Goal: Communication & Community: Ask a question

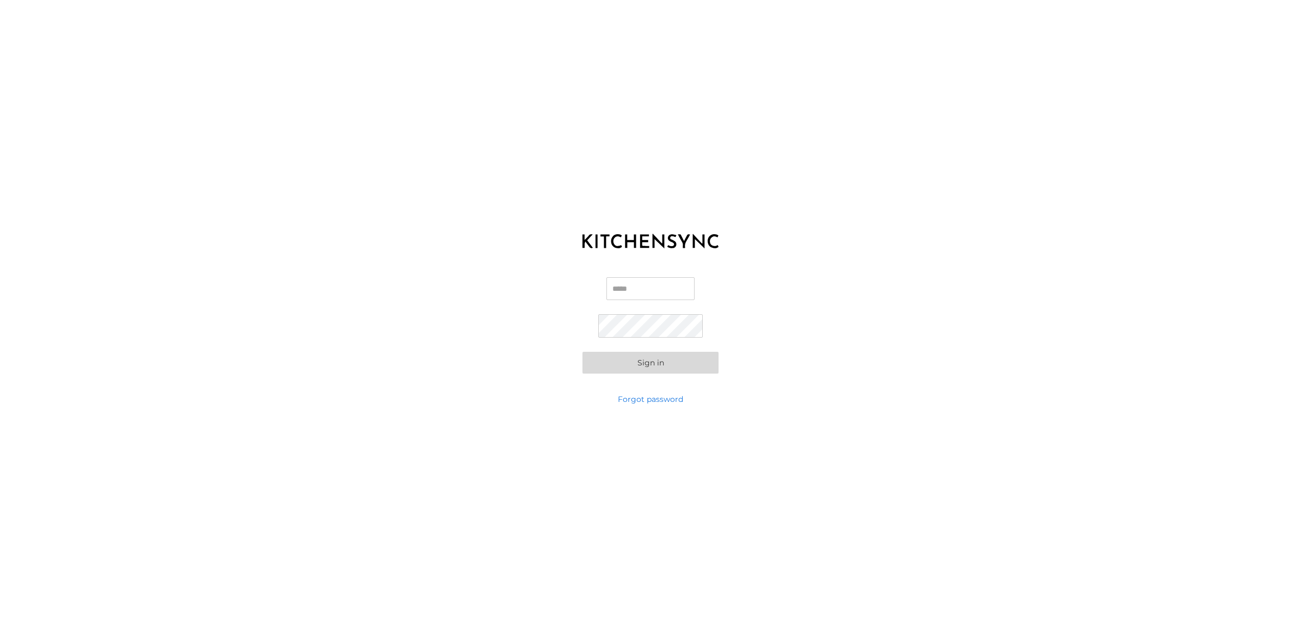
type input "**********"
click at [650, 357] on button "Sign in" at bounding box center [650, 363] width 136 height 22
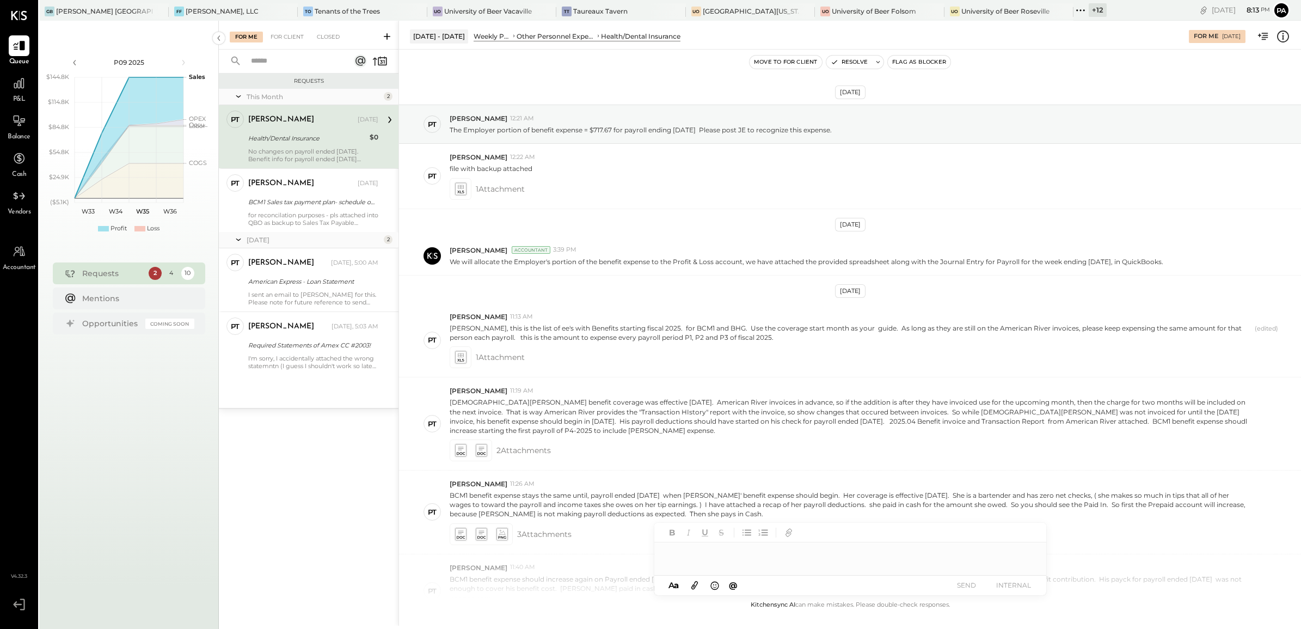
scroll to position [243, 0]
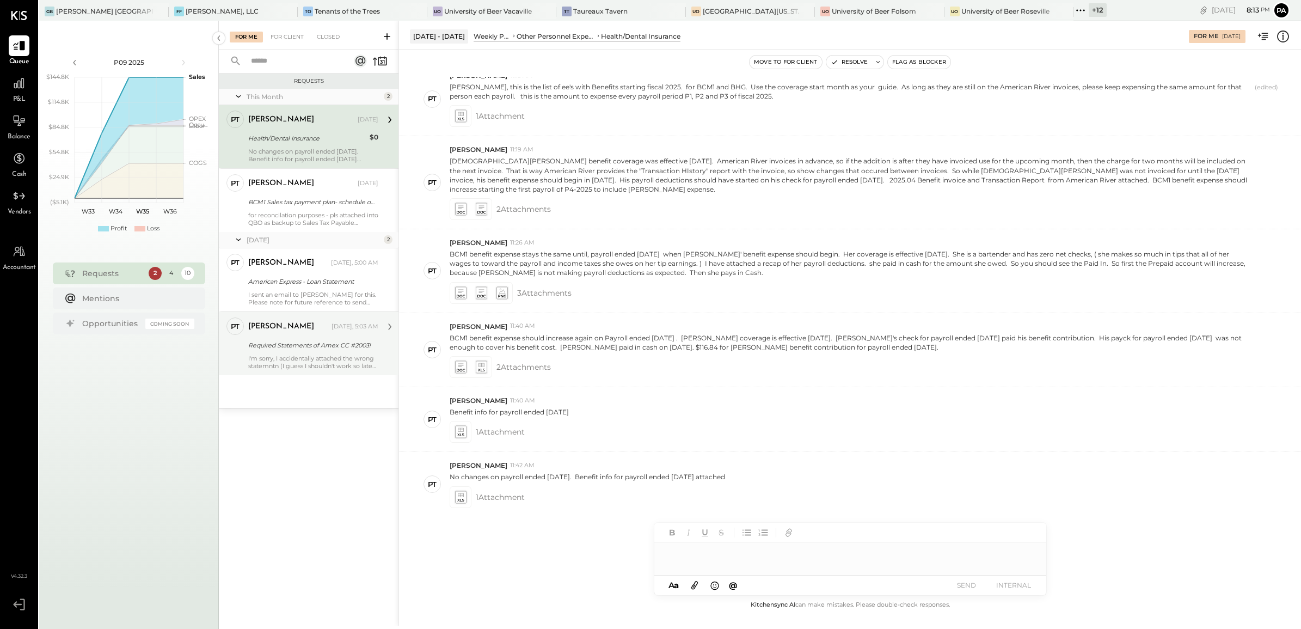
click at [303, 347] on div "Required Statements of Amex CC #2003!" at bounding box center [311, 345] width 127 height 11
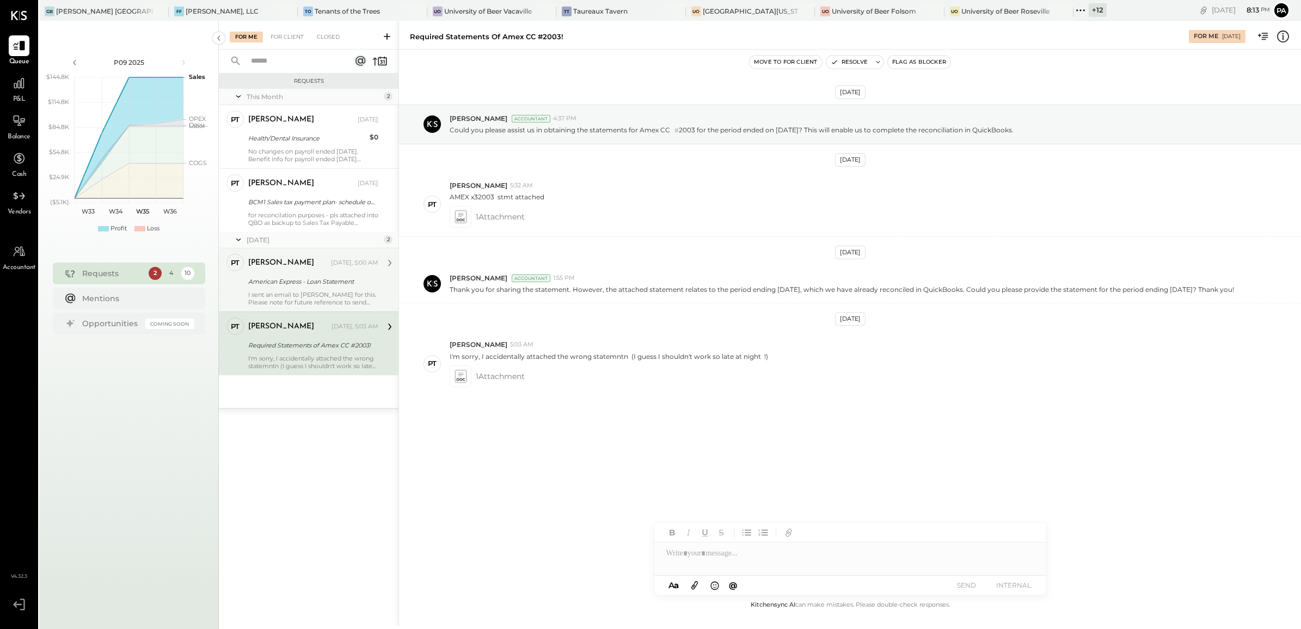
click at [316, 295] on div "I sent an email to [PERSON_NAME] for this. Please note for future reference to …" at bounding box center [313, 298] width 130 height 15
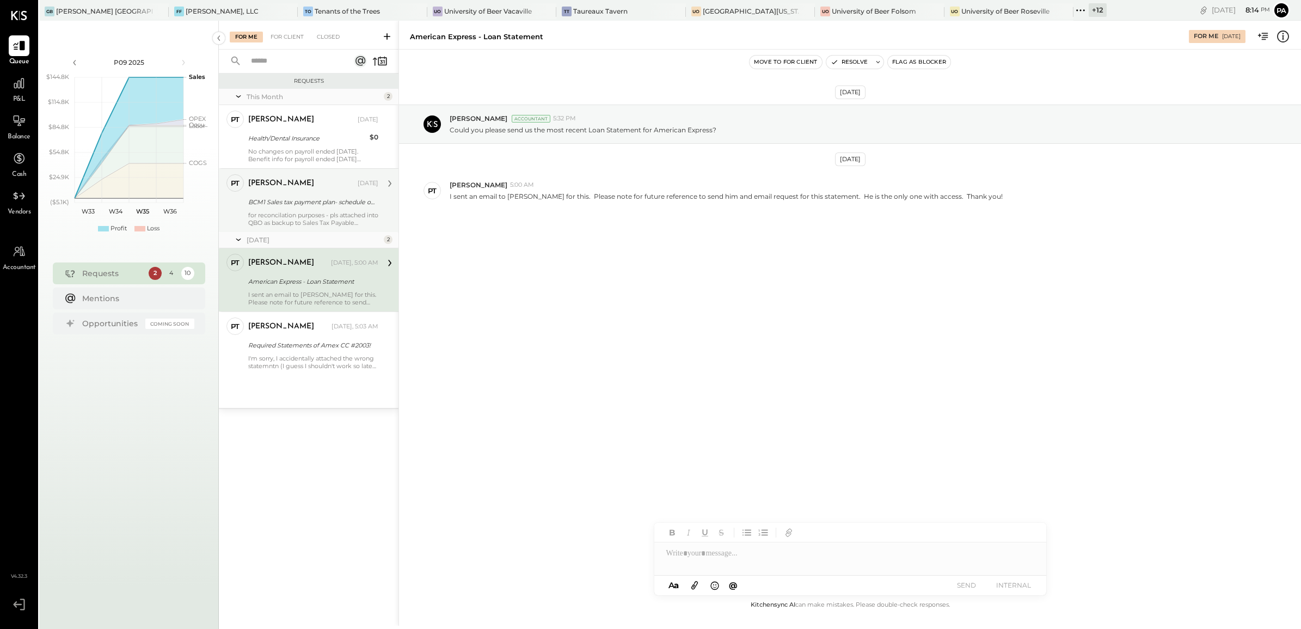
drag, startPoint x: 306, startPoint y: 201, endPoint x: 306, endPoint y: 207, distance: 6.0
click at [306, 205] on div "BCM1 Sales tax payment plan- schedule of payments" at bounding box center [311, 201] width 127 height 11
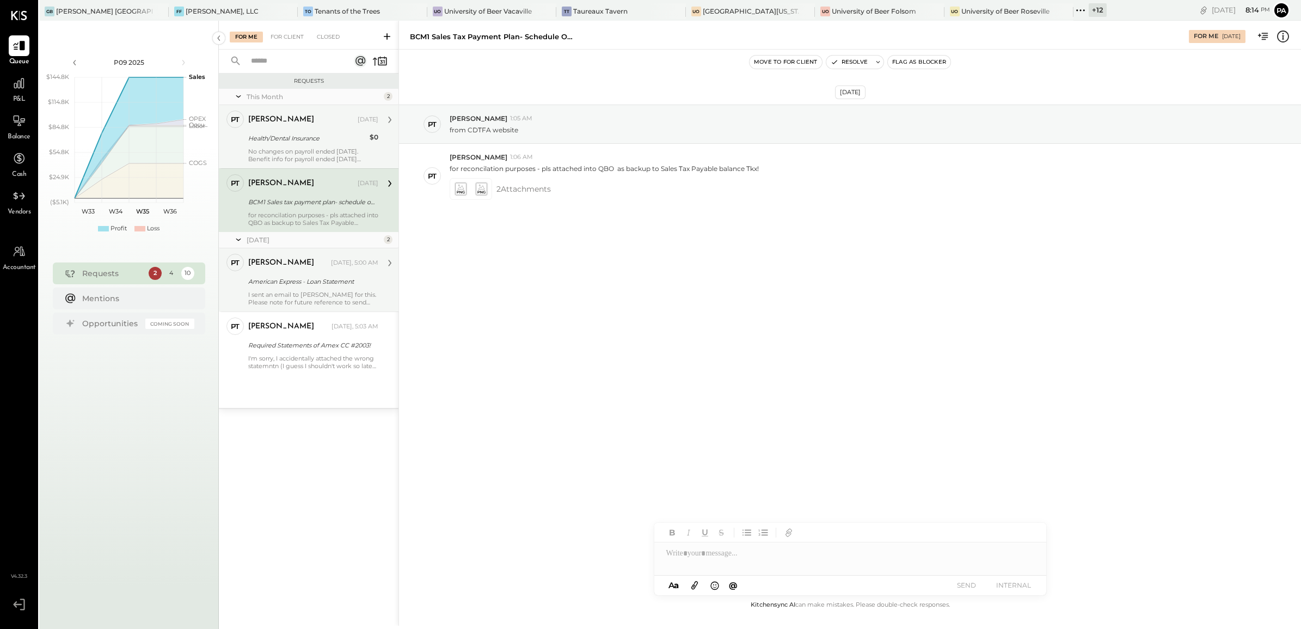
click at [306, 136] on div "Health/Dental Insurance" at bounding box center [307, 138] width 118 height 11
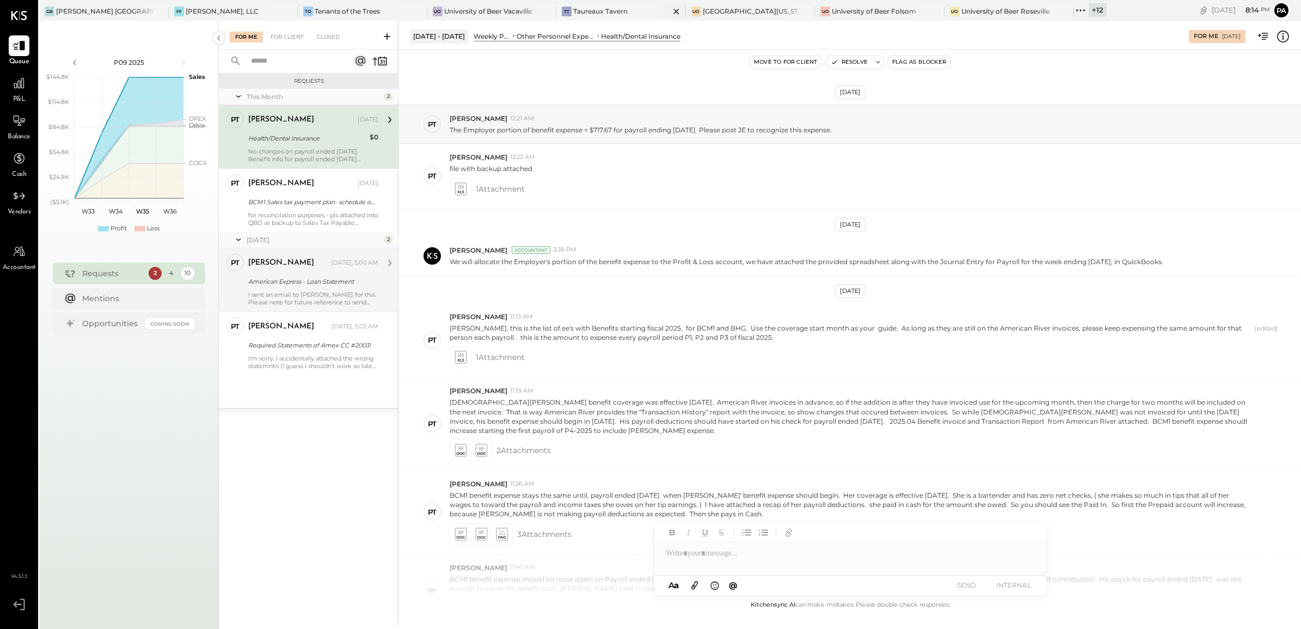
drag, startPoint x: 650, startPoint y: 8, endPoint x: 643, endPoint y: 9, distance: 7.6
click at [669, 8] on icon at bounding box center [676, 11] width 14 height 13
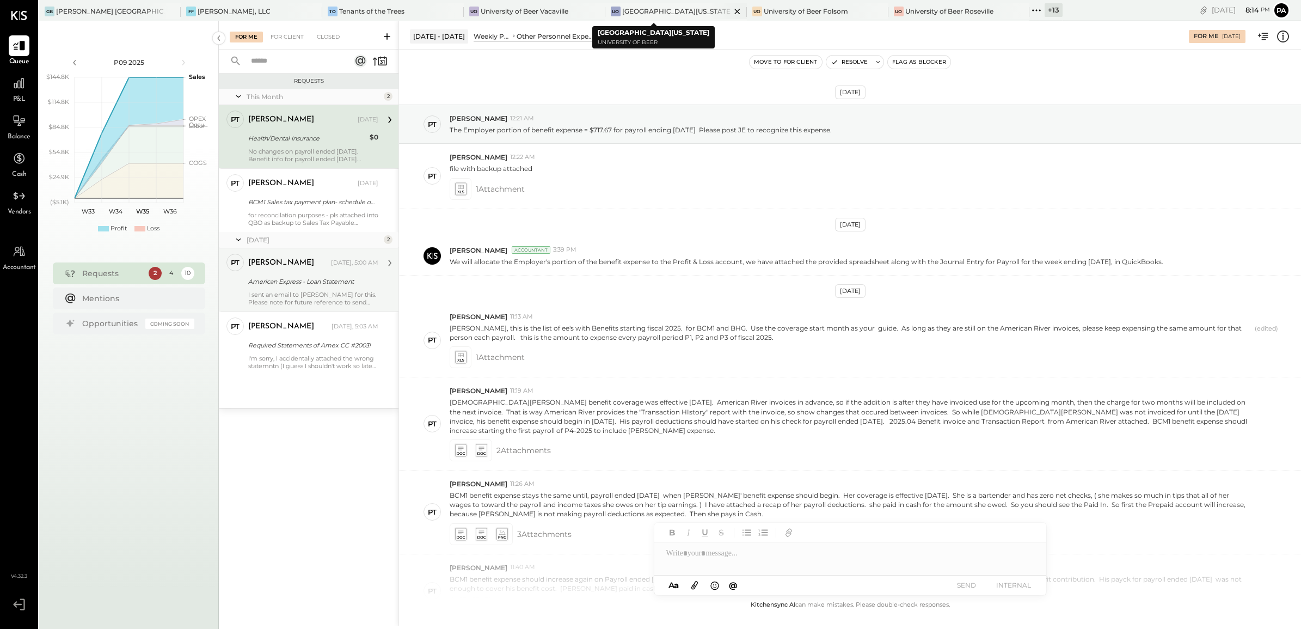
click at [730, 13] on icon at bounding box center [737, 11] width 14 height 13
click at [763, 11] on icon at bounding box center [763, 11] width 5 height 5
click at [763, 11] on icon at bounding box center [765, 11] width 14 height 13
click at [615, 12] on icon at bounding box center [618, 11] width 14 height 13
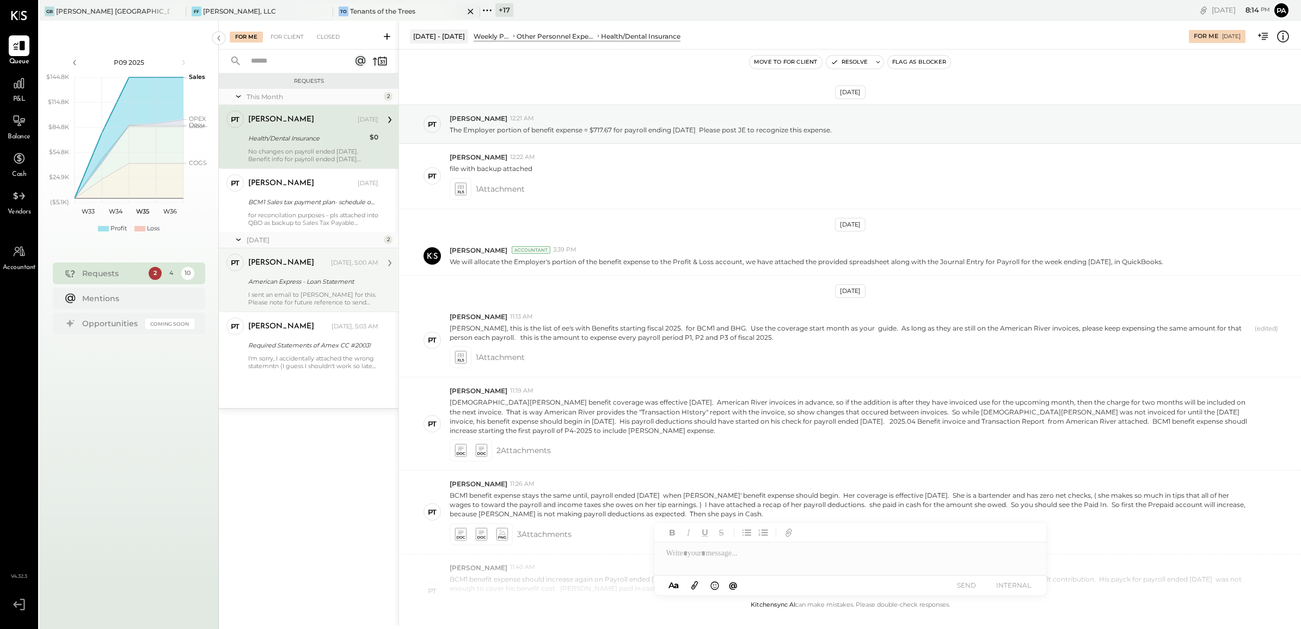
click at [469, 11] on icon at bounding box center [471, 11] width 14 height 13
click at [325, 11] on icon at bounding box center [324, 11] width 14 height 13
click at [174, 11] on icon at bounding box center [177, 11] width 14 height 13
click at [47, 8] on icon at bounding box center [46, 10] width 14 height 14
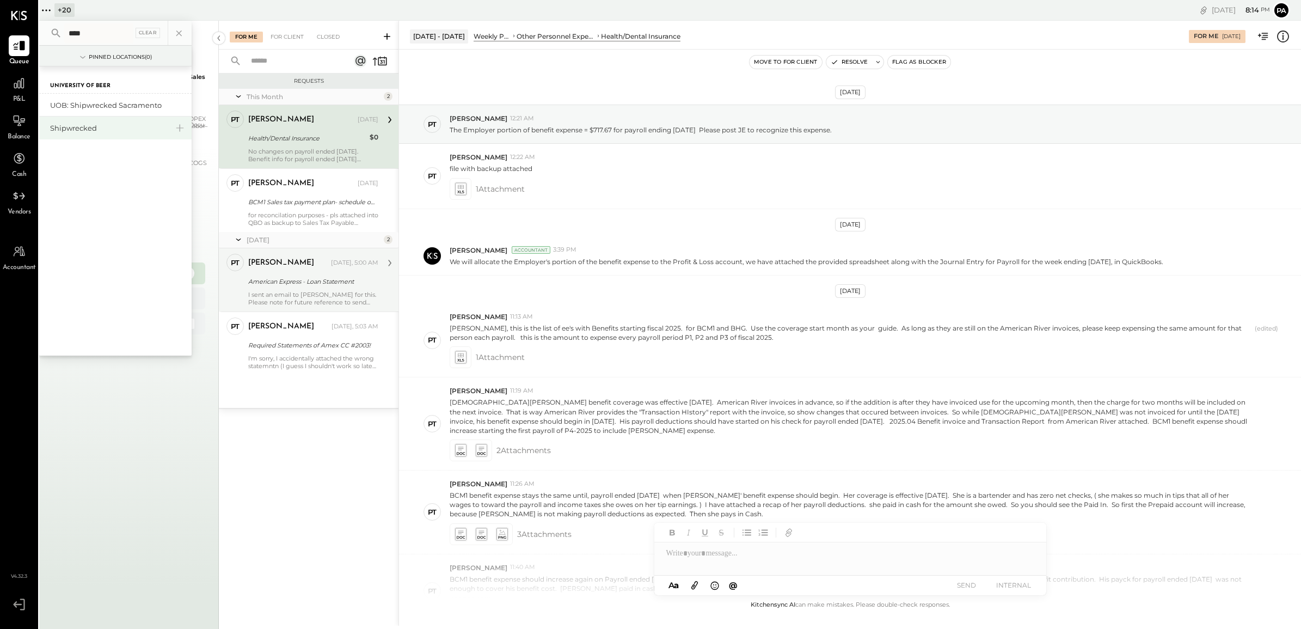
type input "****"
click at [81, 126] on div "Shipwrecked" at bounding box center [109, 128] width 118 height 10
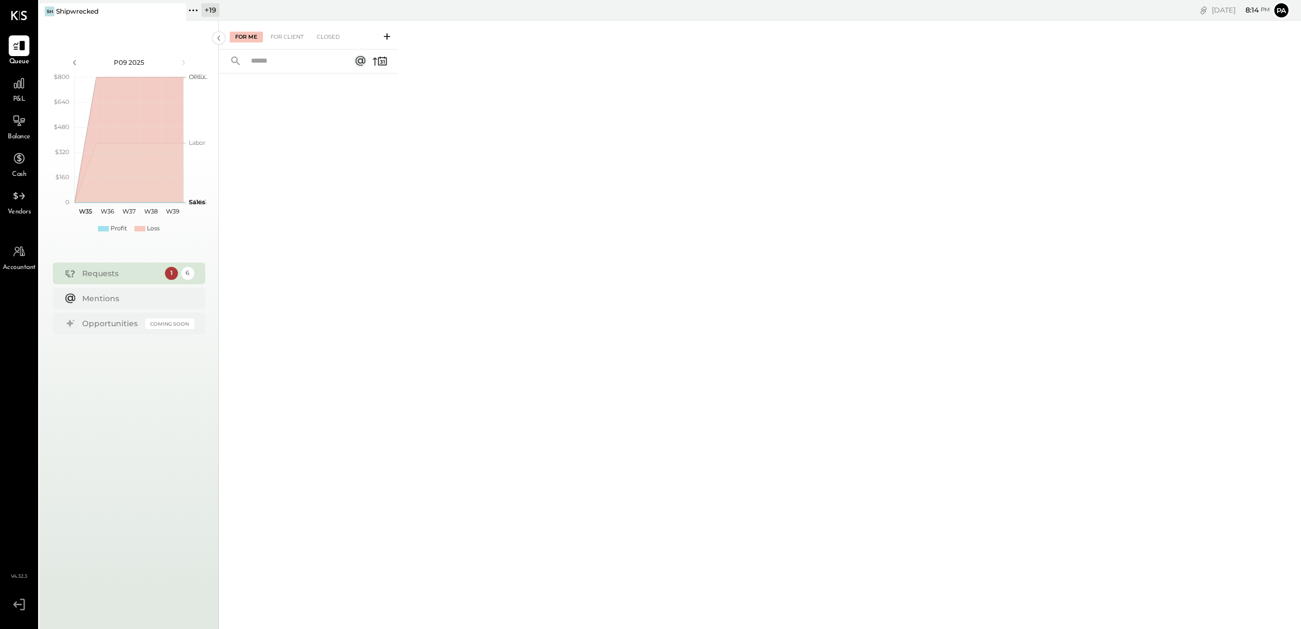
click at [285, 30] on div "For Me For Client Closed" at bounding box center [309, 35] width 180 height 29
click at [286, 35] on div "For Client" at bounding box center [287, 37] width 44 height 11
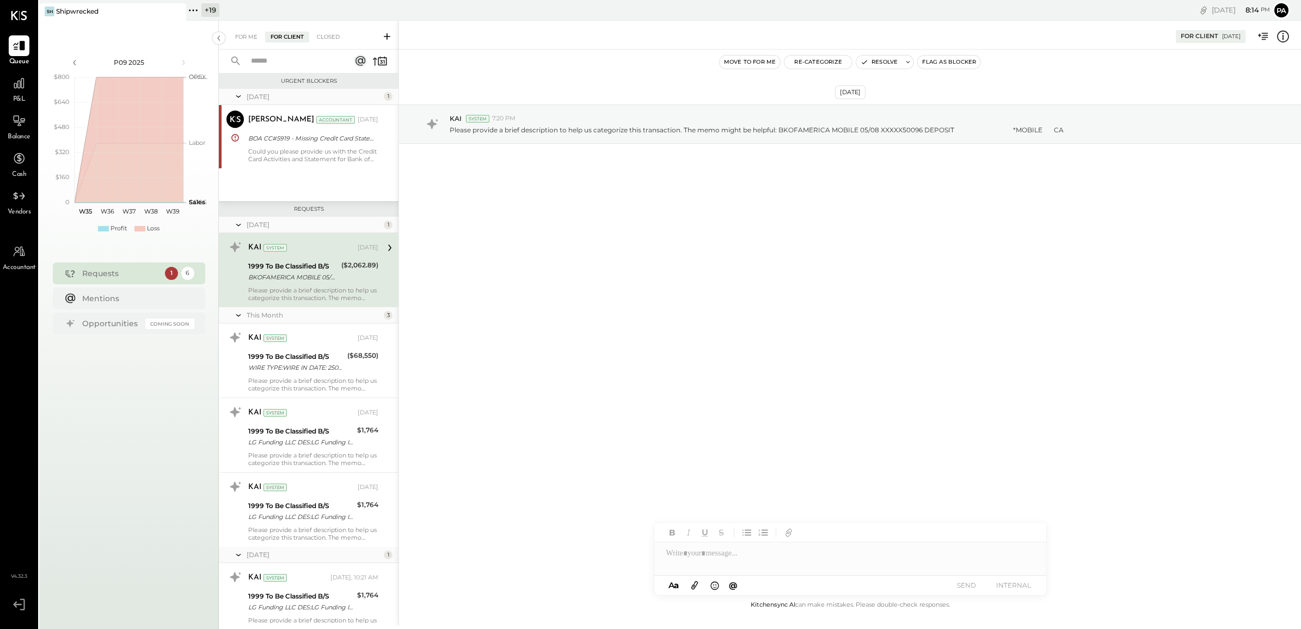
click at [290, 64] on input "text" at bounding box center [293, 61] width 98 height 18
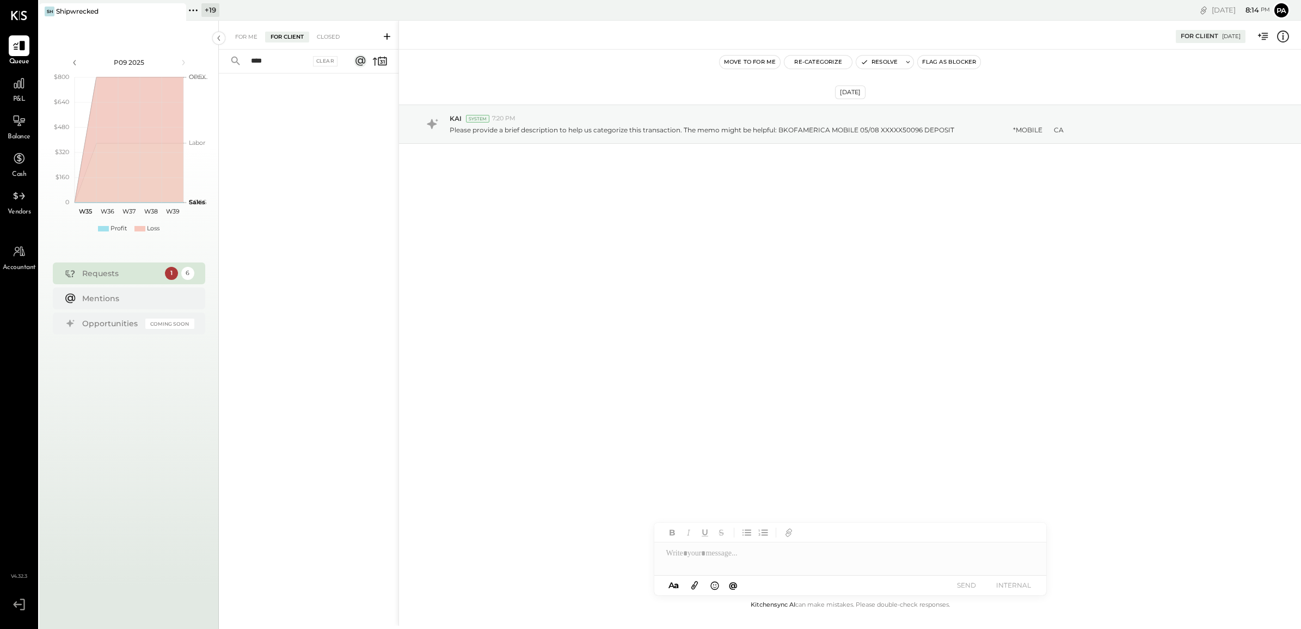
click at [279, 61] on input "****" at bounding box center [277, 61] width 66 height 18
type input "****"
click at [235, 36] on div "For Me" at bounding box center [246, 37] width 33 height 11
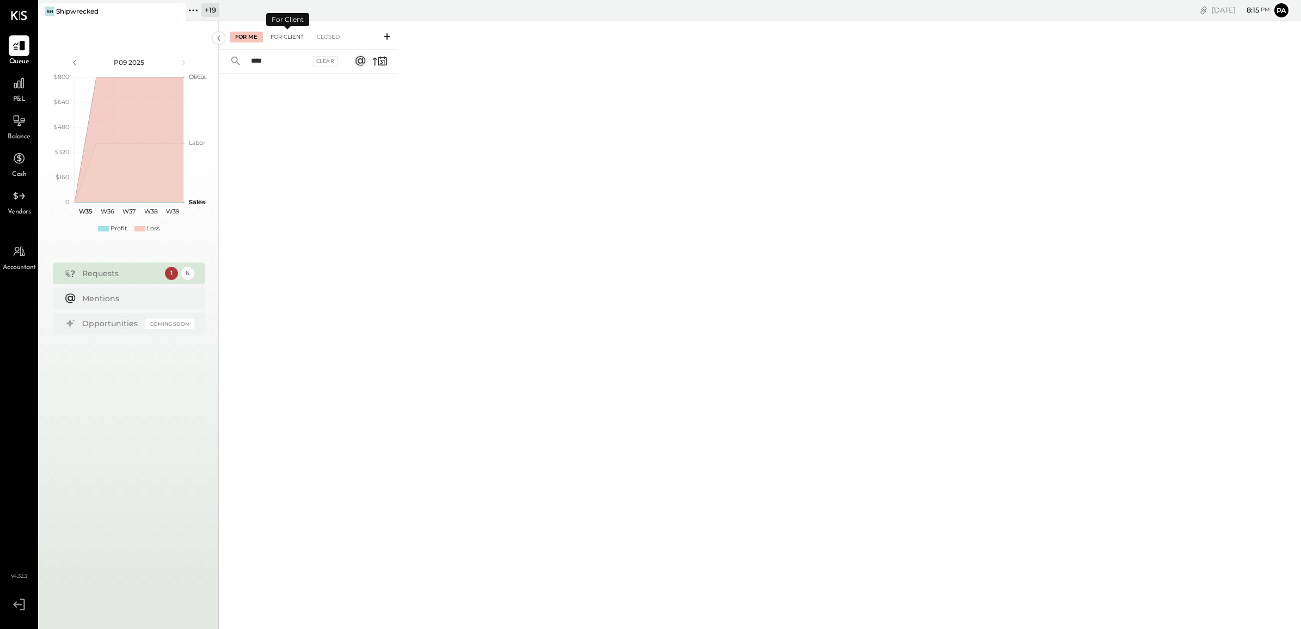
click at [281, 36] on div "For Client" at bounding box center [287, 37] width 44 height 11
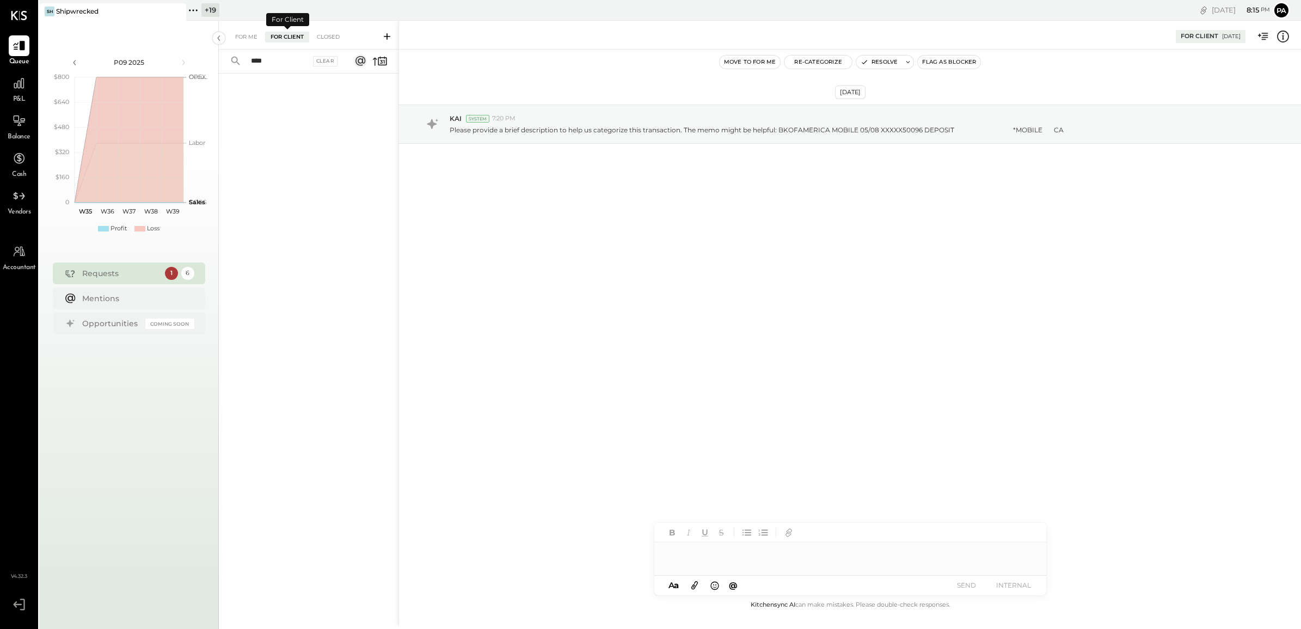
click at [287, 57] on input "****" at bounding box center [277, 61] width 66 height 18
click at [282, 63] on input "****" at bounding box center [277, 61] width 66 height 18
drag, startPoint x: 276, startPoint y: 59, endPoint x: 213, endPoint y: 61, distance: 63.2
click at [213, 61] on div "P09 2025 polygon, polyline { transition: fill-opacity 0.1s, stroke-opacity 0.1s…" at bounding box center [669, 335] width 1261 height 629
click at [196, 10] on icon at bounding box center [193, 10] width 14 height 14
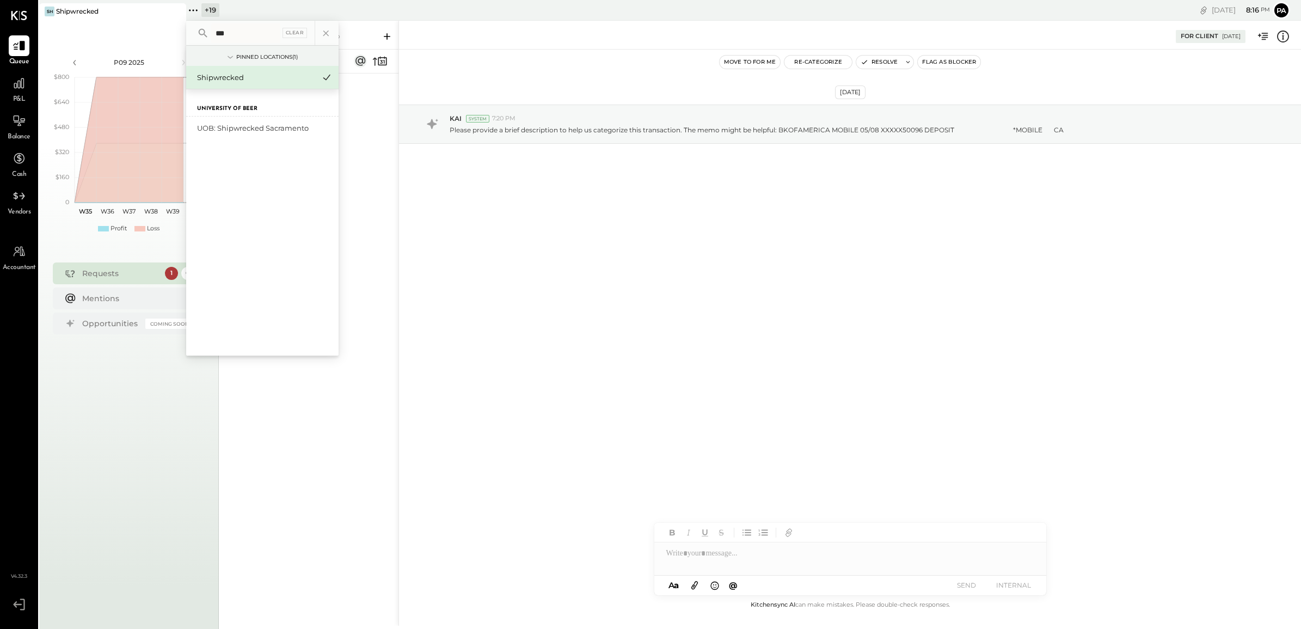
type input "****"
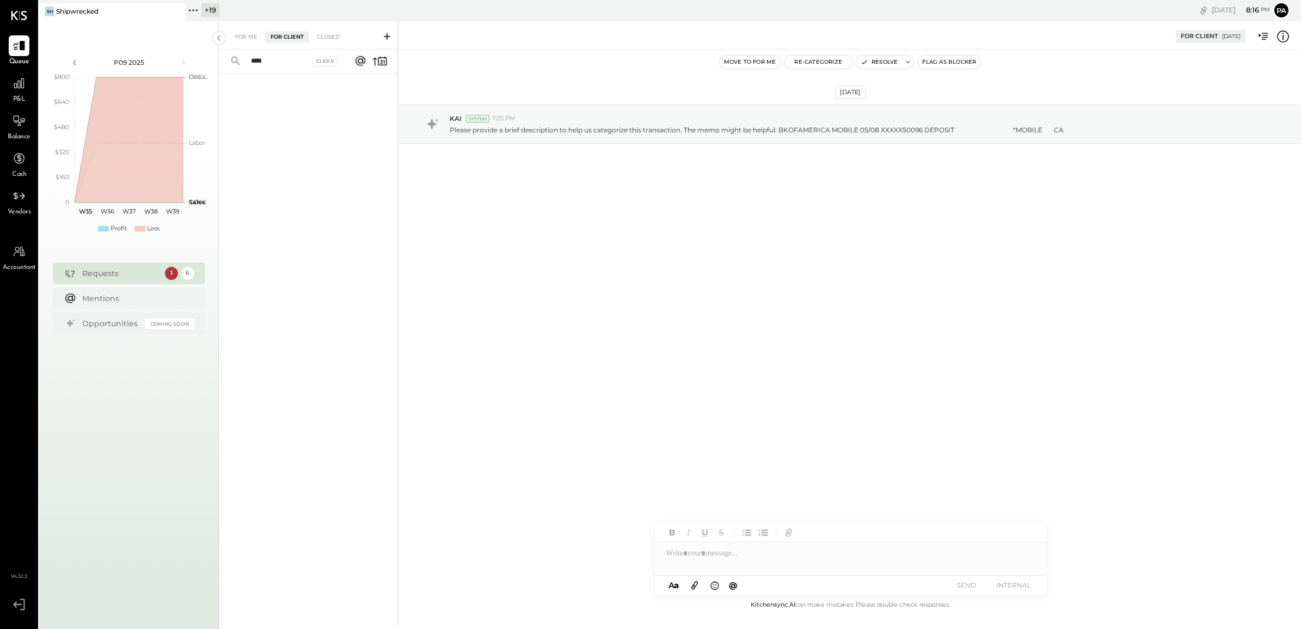
click at [365, 107] on div at bounding box center [309, 333] width 180 height 520
click at [383, 33] on icon at bounding box center [386, 36] width 11 height 11
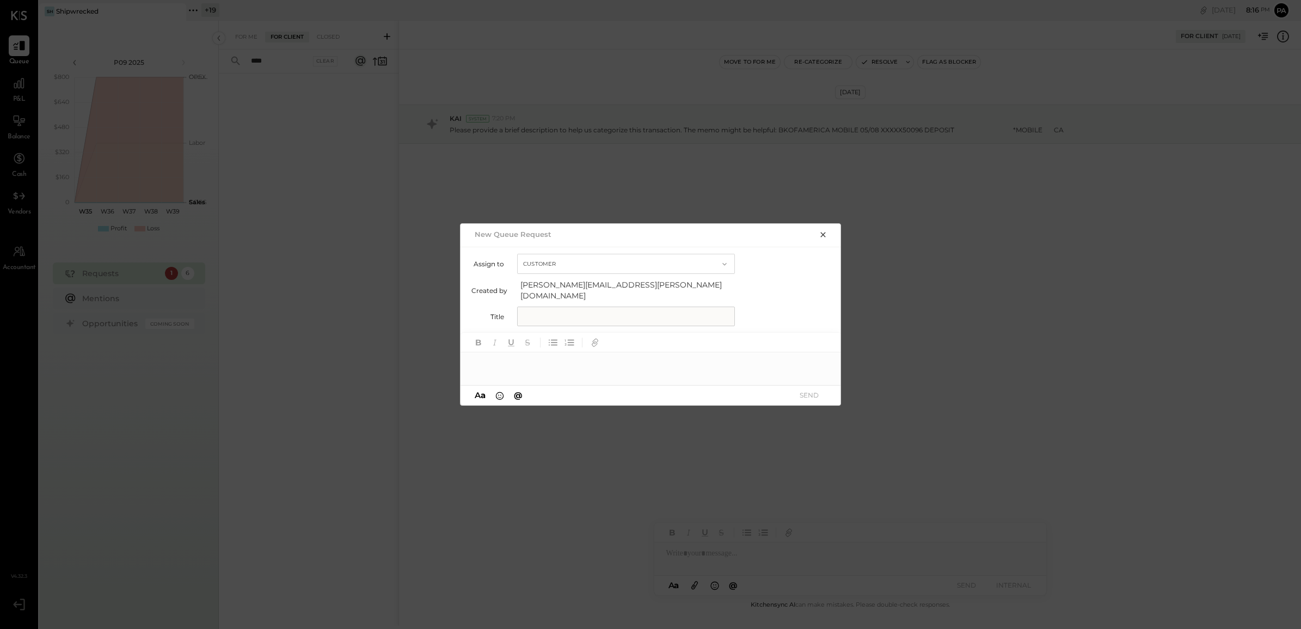
click at [564, 310] on input "text" at bounding box center [626, 316] width 218 height 20
type input "**********"
paste div
click at [812, 388] on button "SEND" at bounding box center [809, 394] width 44 height 15
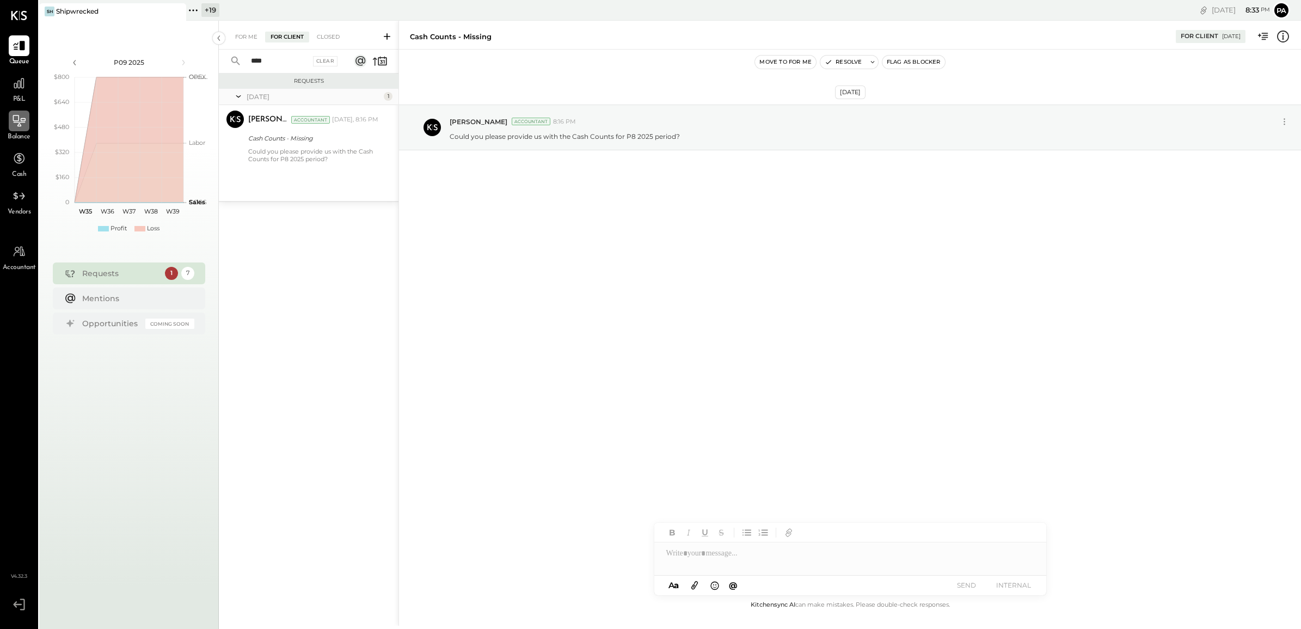
click at [19, 119] on icon at bounding box center [19, 121] width 14 height 14
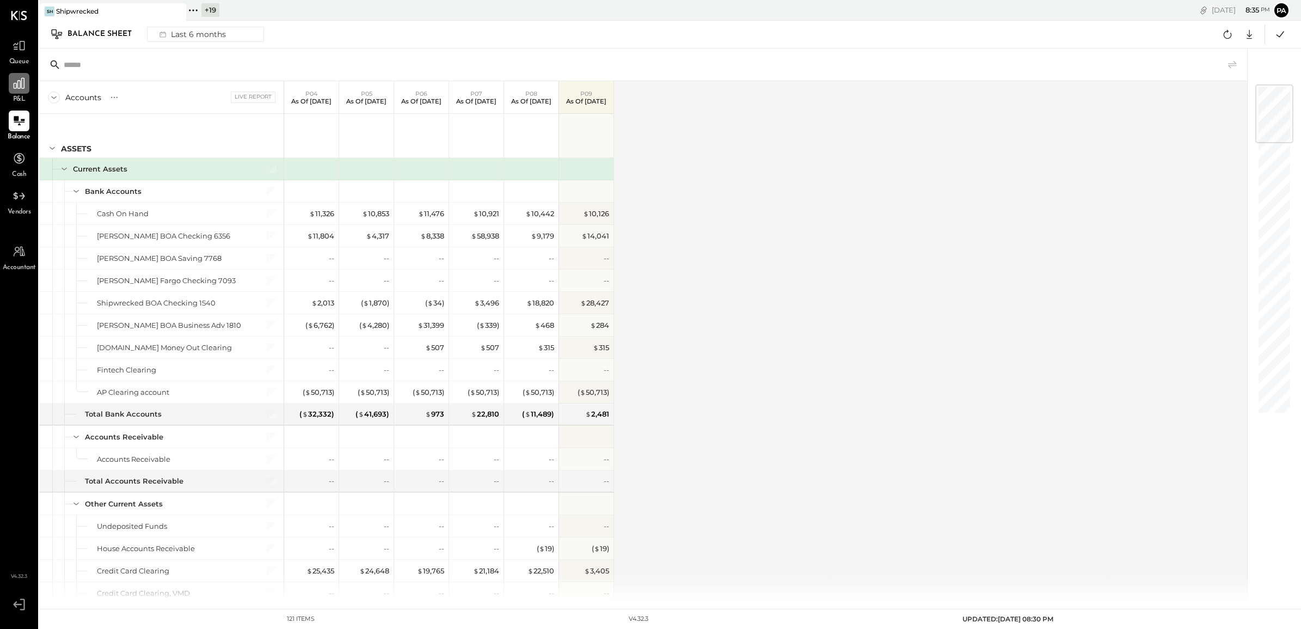
click at [23, 77] on icon at bounding box center [19, 83] width 14 height 14
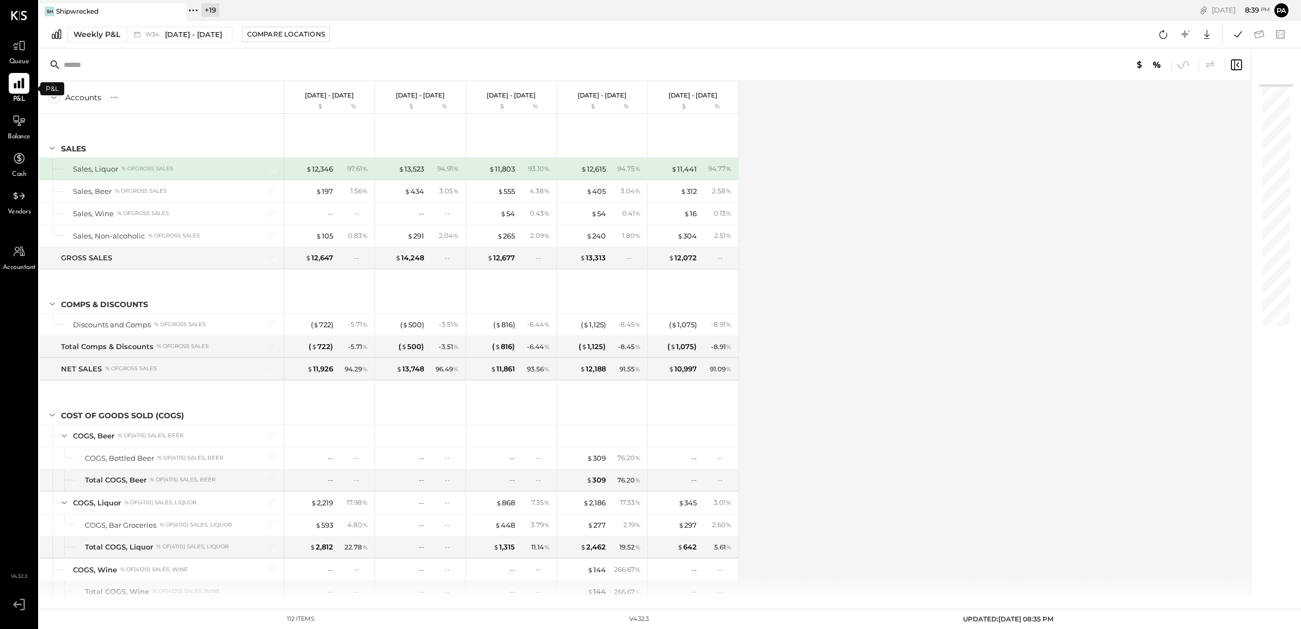
click at [13, 616] on div at bounding box center [19, 612] width 33 height 33
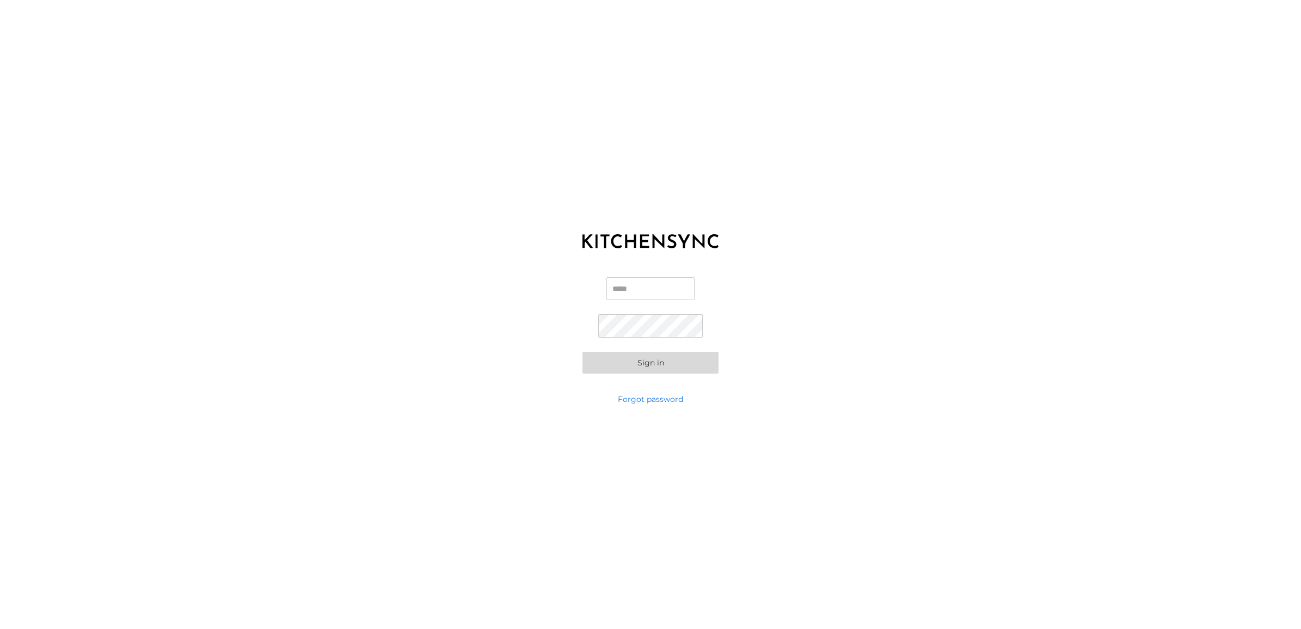
type input "**********"
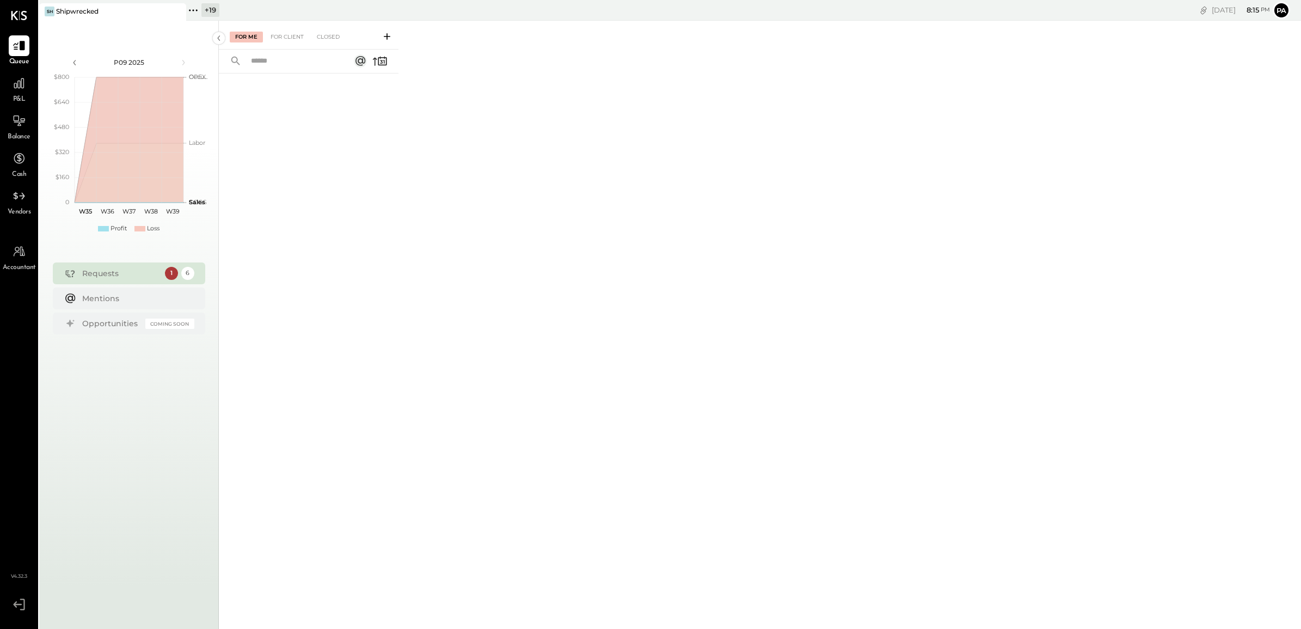
click at [199, 8] on icon at bounding box center [193, 10] width 14 height 14
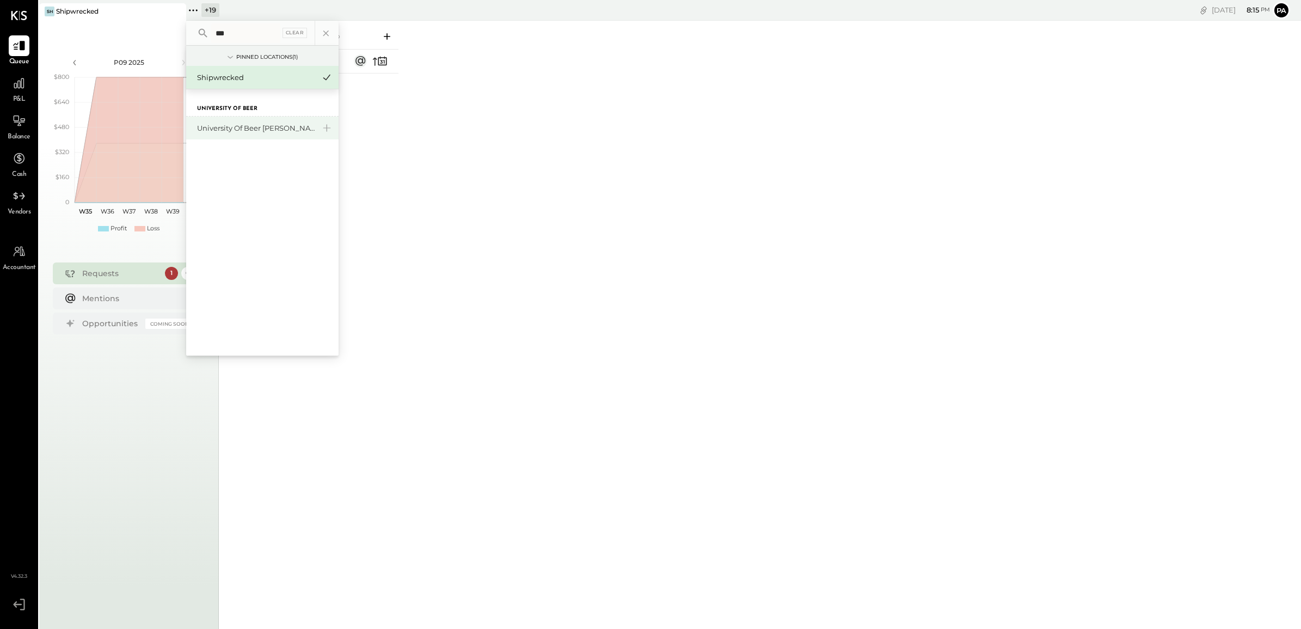
type input "***"
click at [250, 127] on div "University of Beer [PERSON_NAME]" at bounding box center [256, 128] width 118 height 10
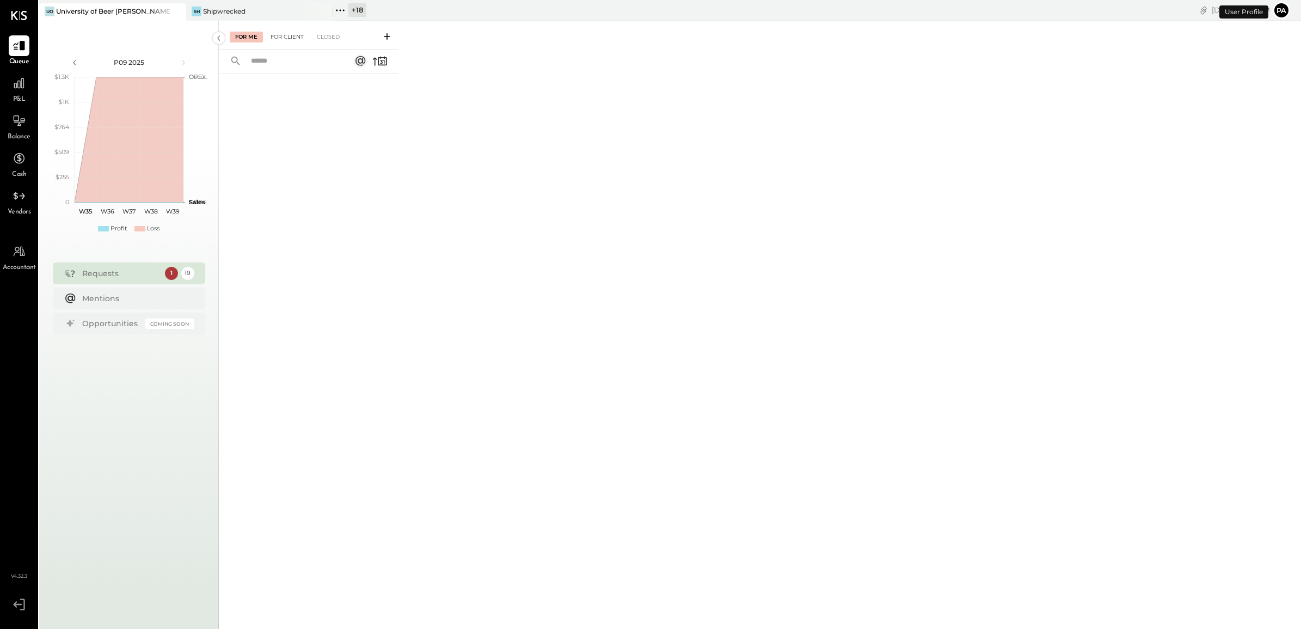
click at [290, 35] on div "For Client" at bounding box center [287, 37] width 44 height 11
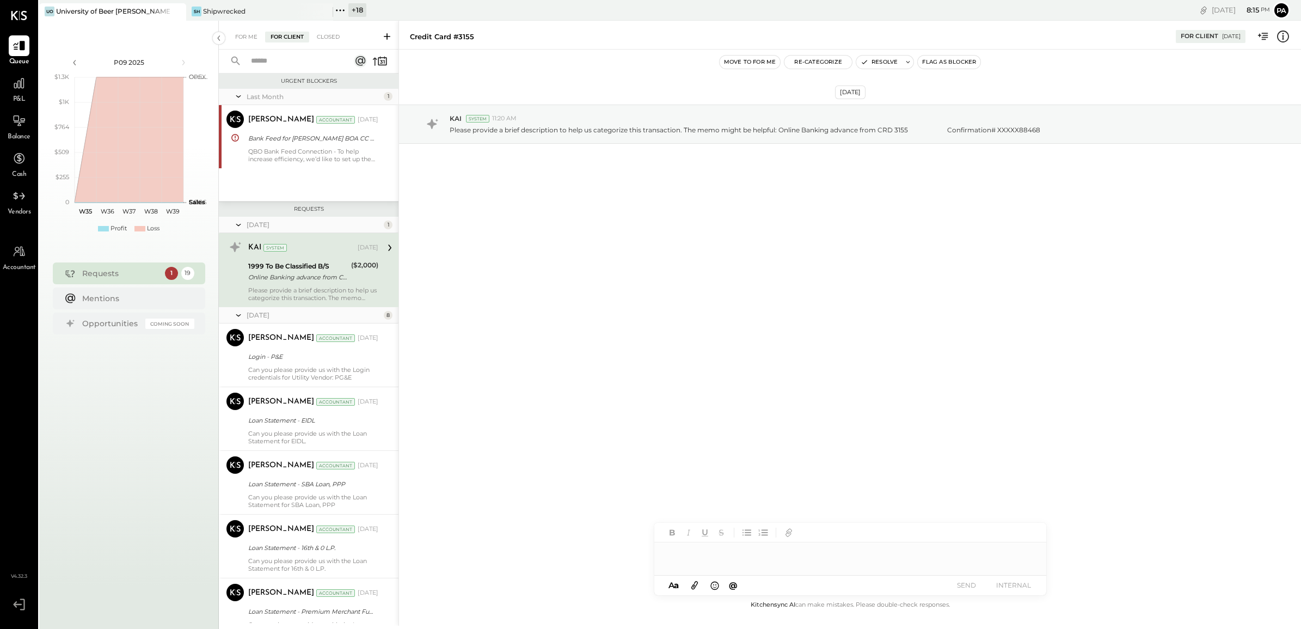
click at [291, 63] on input "text" at bounding box center [293, 61] width 98 height 18
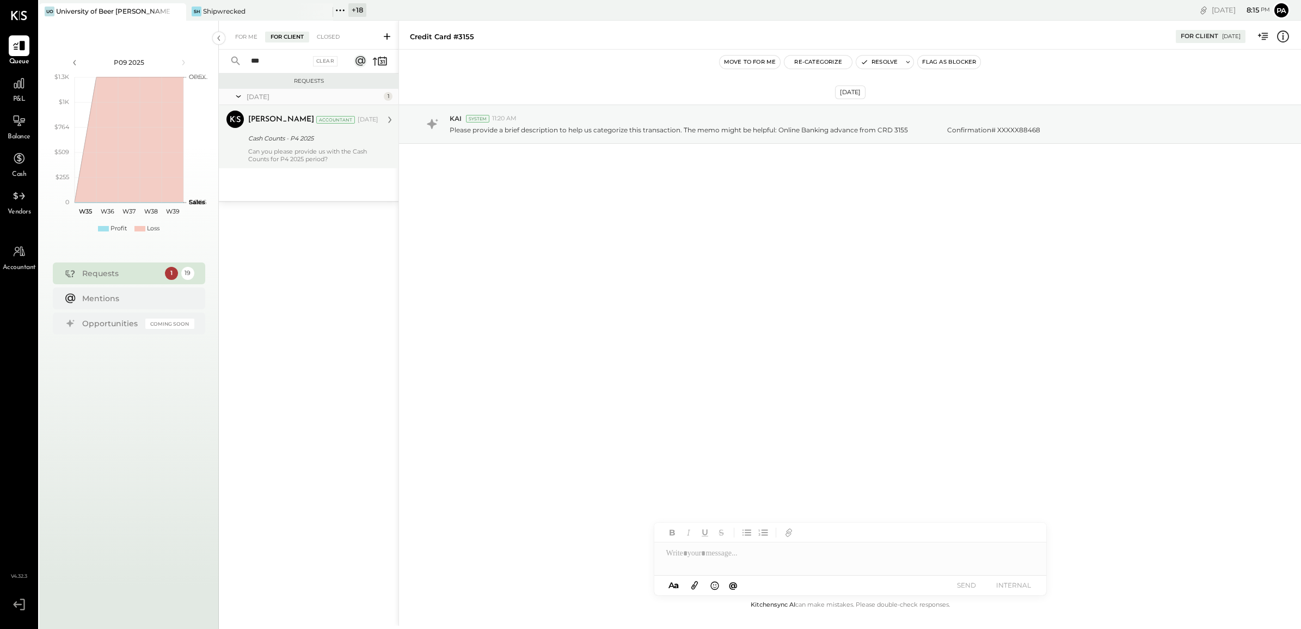
type input "***"
click at [287, 131] on div "Parth Shah Accountant May 03, 2025 Cash Counts - P4 2025 Can you please provide…" at bounding box center [313, 136] width 130 height 52
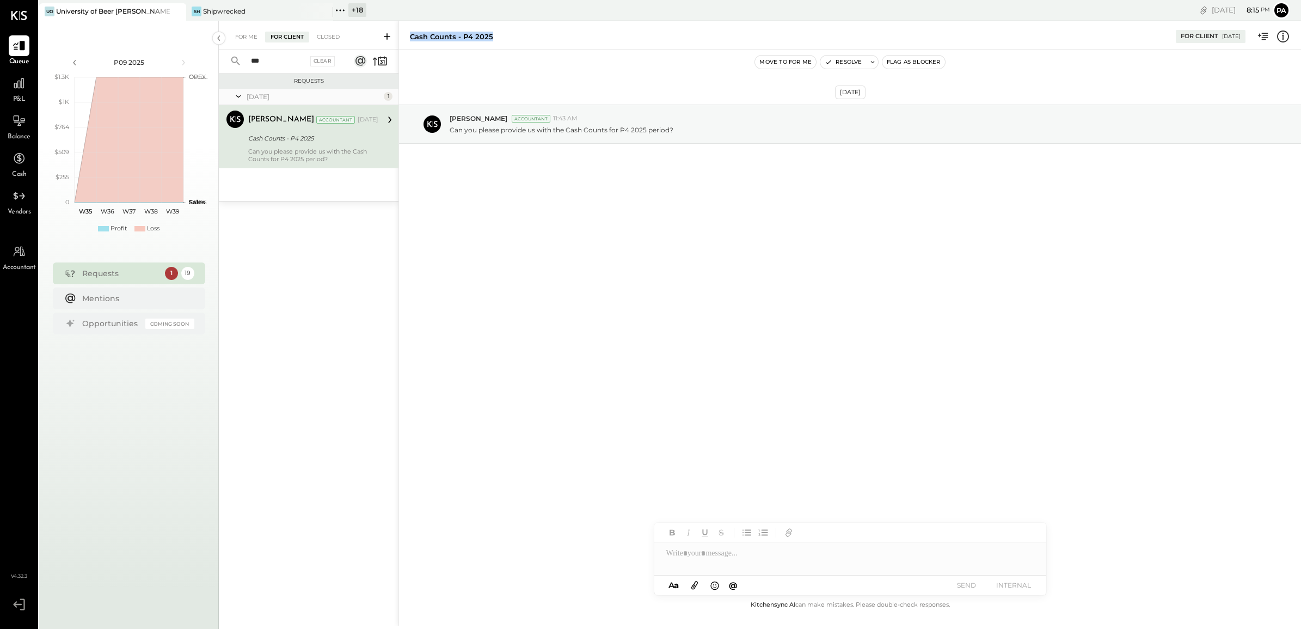
drag, startPoint x: 409, startPoint y: 36, endPoint x: 490, endPoint y: 35, distance: 80.5
click at [490, 35] on div "Cash Counts - P4 2025" at bounding box center [451, 37] width 83 height 10
copy div "Cash Counts - P4 2025"
click at [869, 60] on icon at bounding box center [873, 62] width 8 height 8
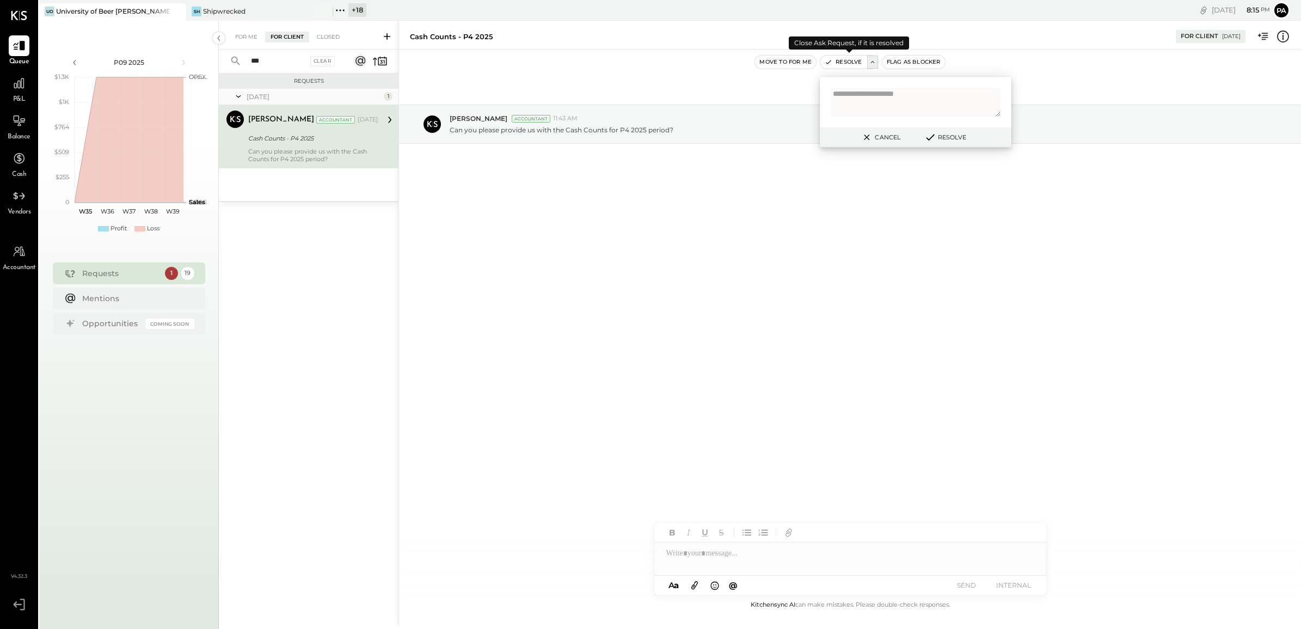
click at [845, 64] on button "Resolve" at bounding box center [843, 62] width 46 height 13
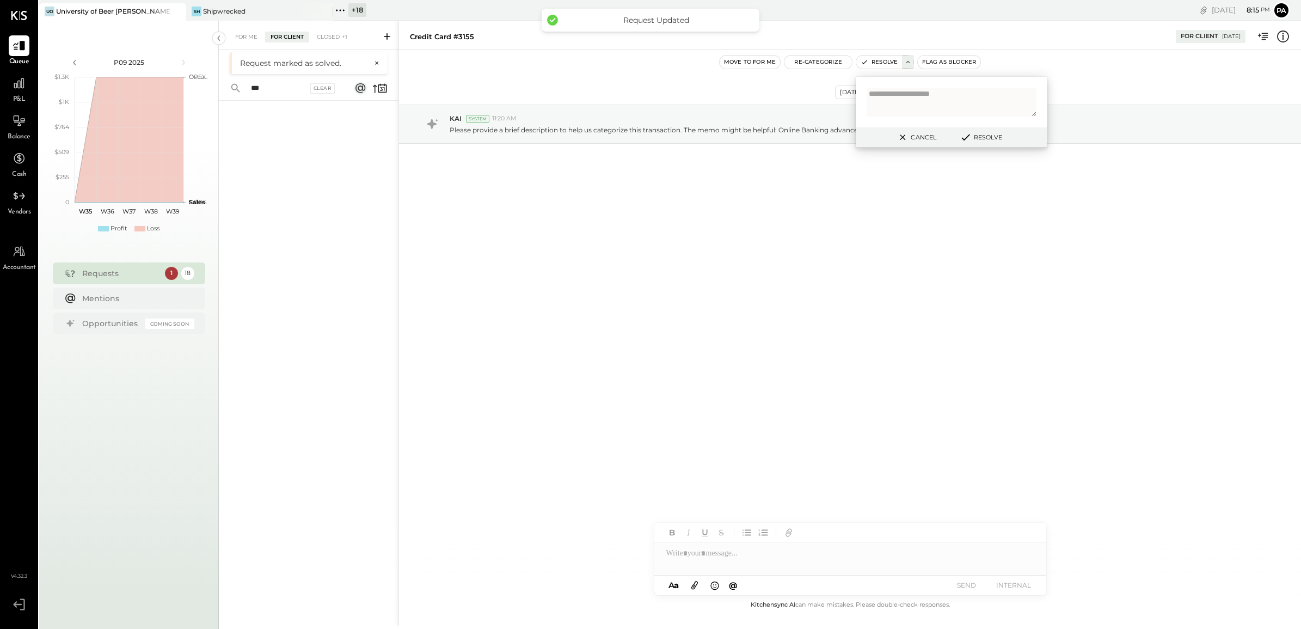
click at [383, 35] on icon at bounding box center [386, 36] width 11 height 11
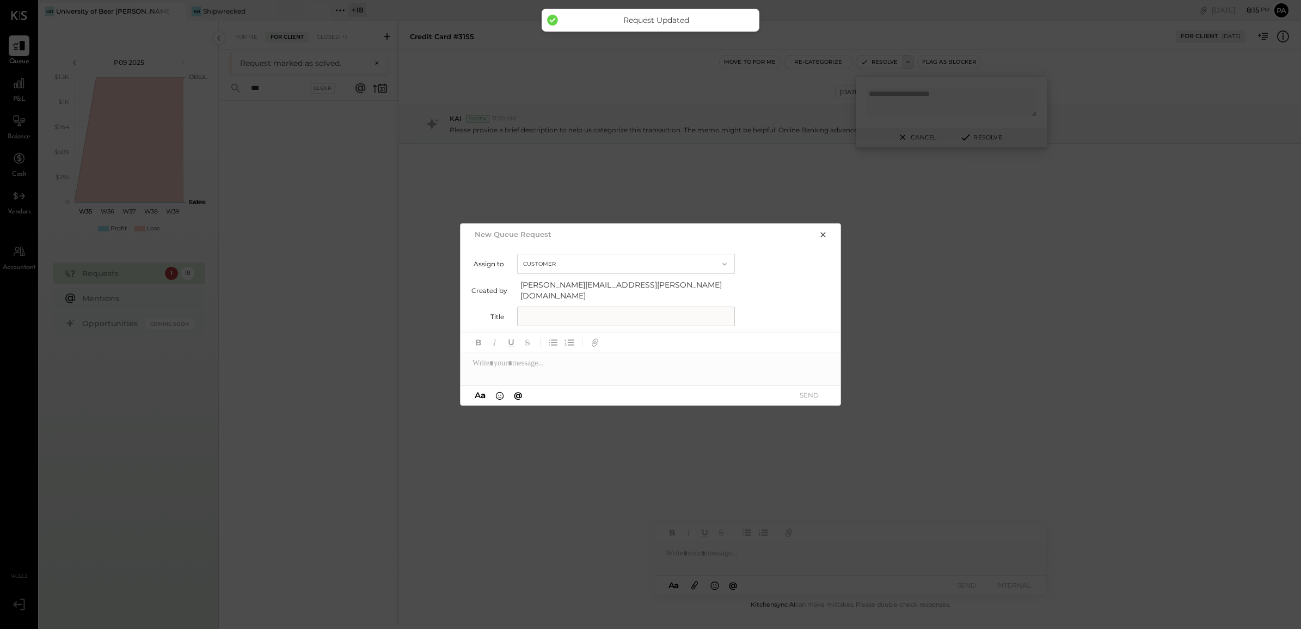
click at [553, 307] on input "text" at bounding box center [626, 316] width 218 height 20
paste input "**********"
type input "**********"
click at [508, 358] on div at bounding box center [650, 363] width 381 height 22
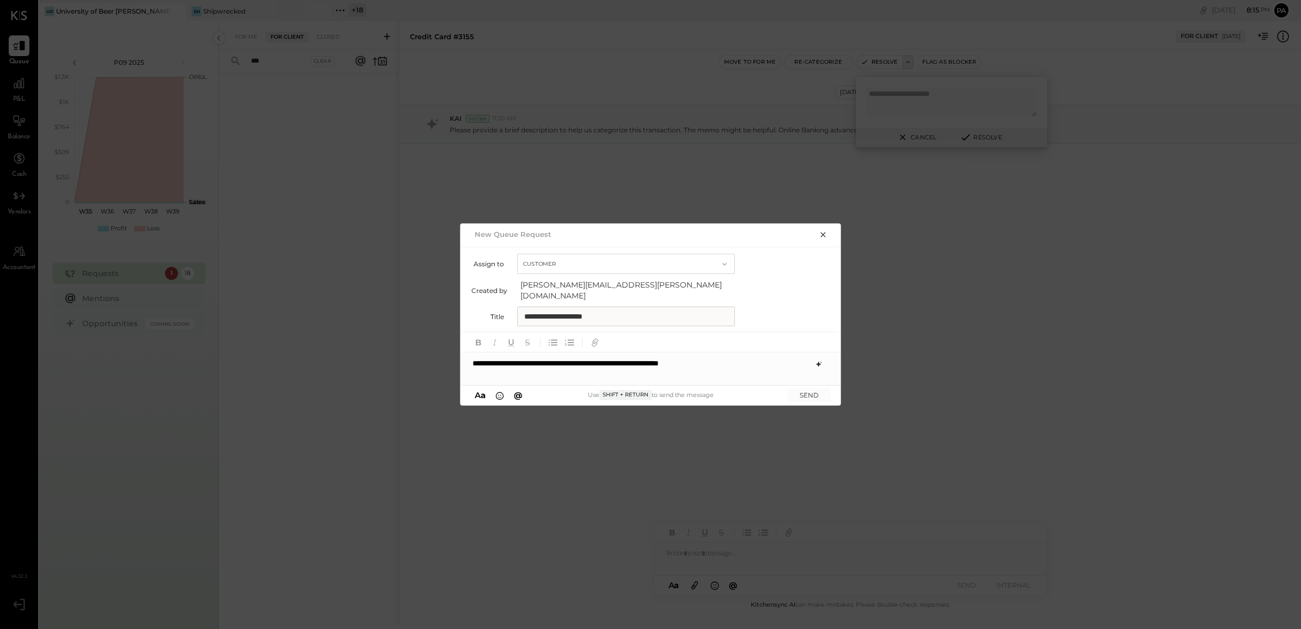
click at [815, 360] on icon at bounding box center [818, 364] width 9 height 9
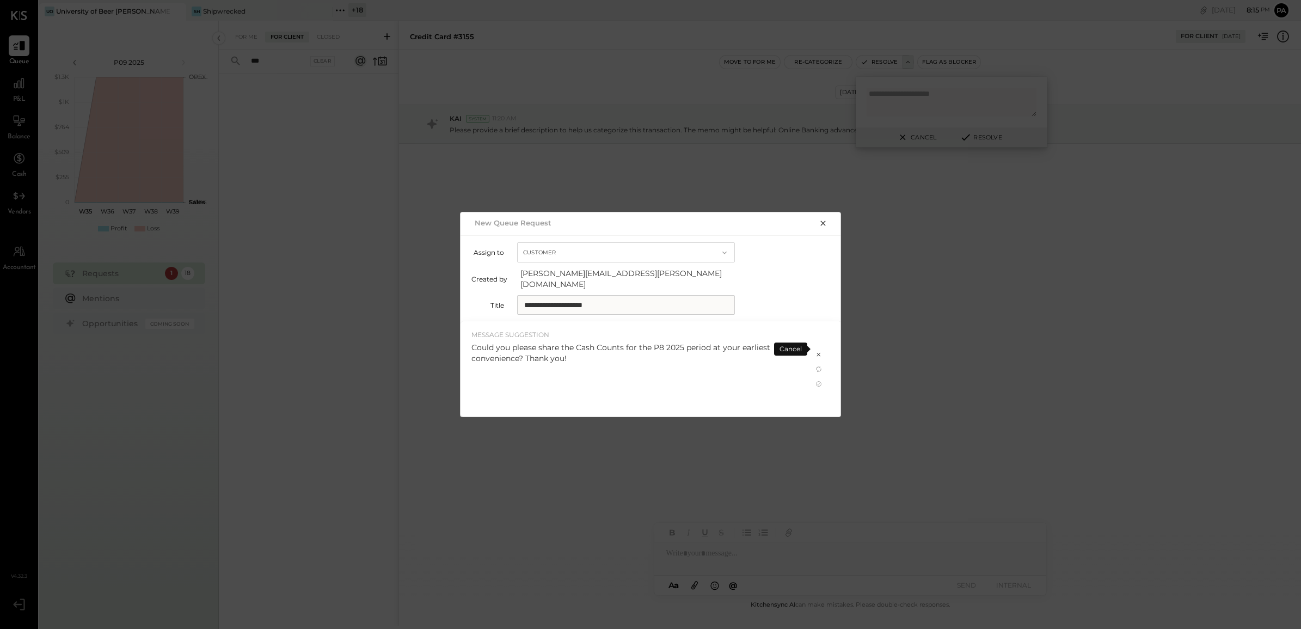
click at [601, 355] on p "Could you please share the Cash Counts for the P8 2025 period at your earliest …" at bounding box center [636, 353] width 330 height 22
drag, startPoint x: 551, startPoint y: 355, endPoint x: 712, endPoint y: 346, distance: 160.8
click at [712, 346] on p "Could you please share the Cash Counts for the P8 2025 period at your earliest …" at bounding box center [636, 353] width 330 height 22
drag, startPoint x: 712, startPoint y: 346, endPoint x: 818, endPoint y: 349, distance: 106.2
click at [818, 352] on icon at bounding box center [819, 354] width 4 height 4
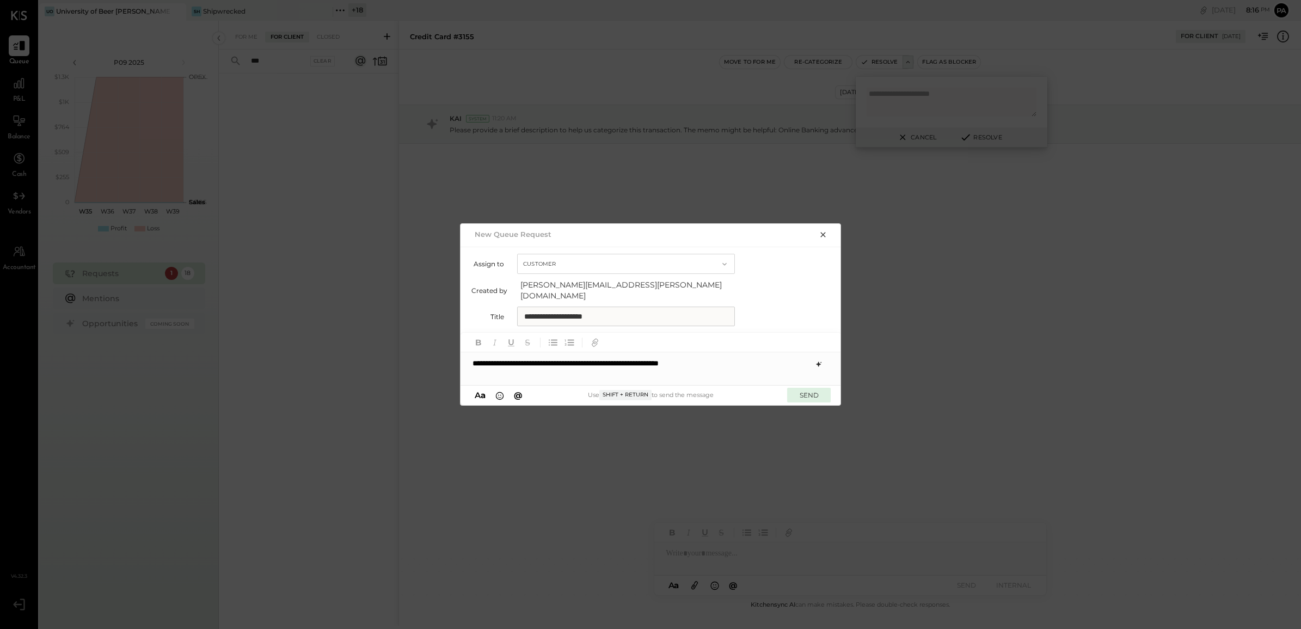
click at [811, 387] on button "SEND" at bounding box center [809, 394] width 44 height 15
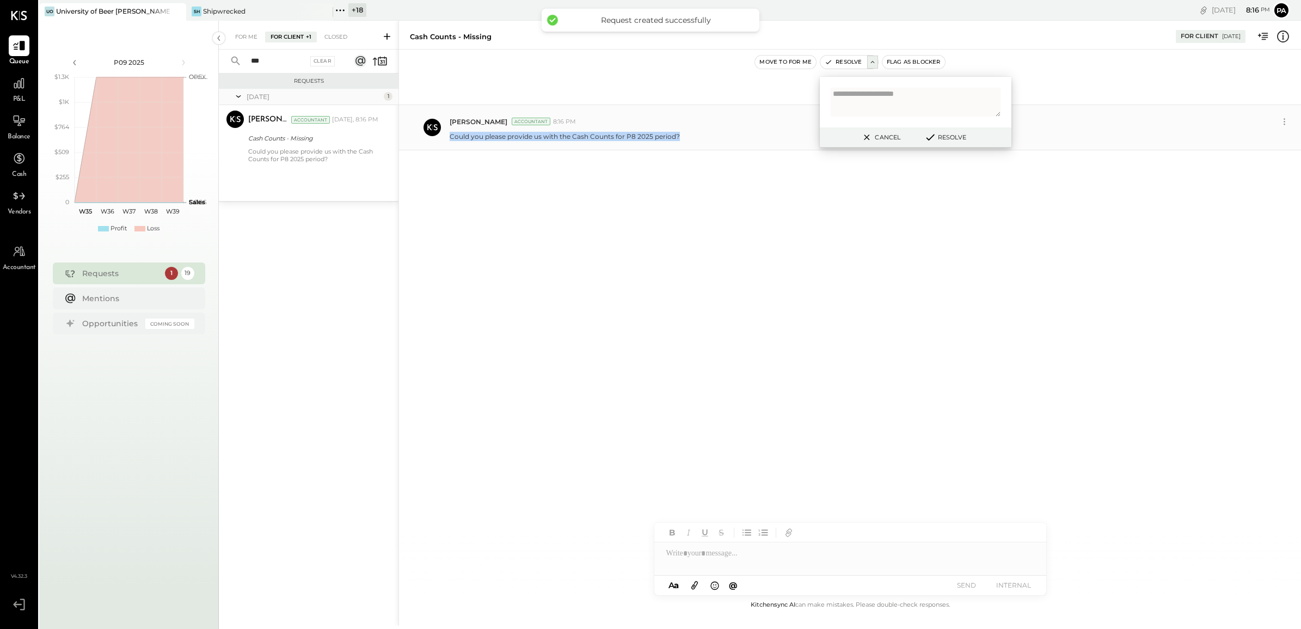
drag, startPoint x: 452, startPoint y: 136, endPoint x: 692, endPoint y: 131, distance: 240.6
click at [692, 131] on div "Parth Shah Accountant 8:16 PM Could you please provide us with the Cash Counts …" at bounding box center [850, 127] width 902 height 46
copy p "Could you please provide us with the Cash Counts for P8 2025 period?"
click at [732, 298] on div "Aug 28th, 2025 Parth Shah Accountant 8:16 PM Could you please provide us with t…" at bounding box center [850, 324] width 902 height 549
click at [885, 137] on button "Cancel" at bounding box center [880, 137] width 47 height 14
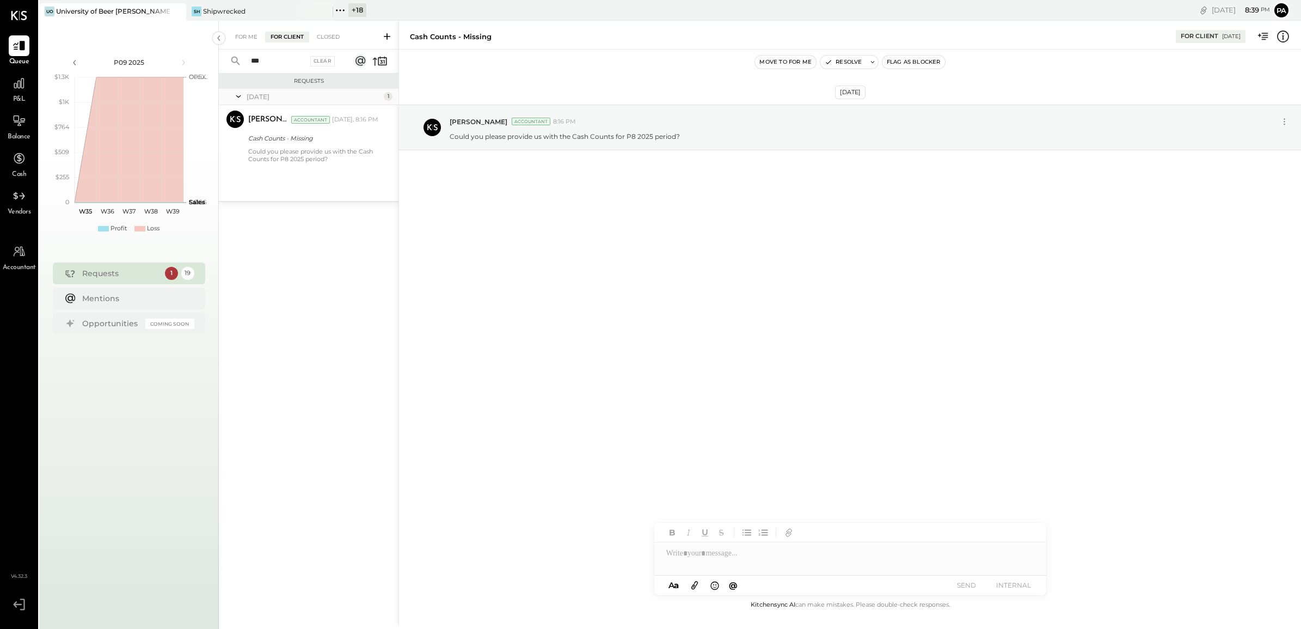
click at [16, 601] on icon at bounding box center [19, 604] width 20 height 16
